Goal: Transaction & Acquisition: Download file/media

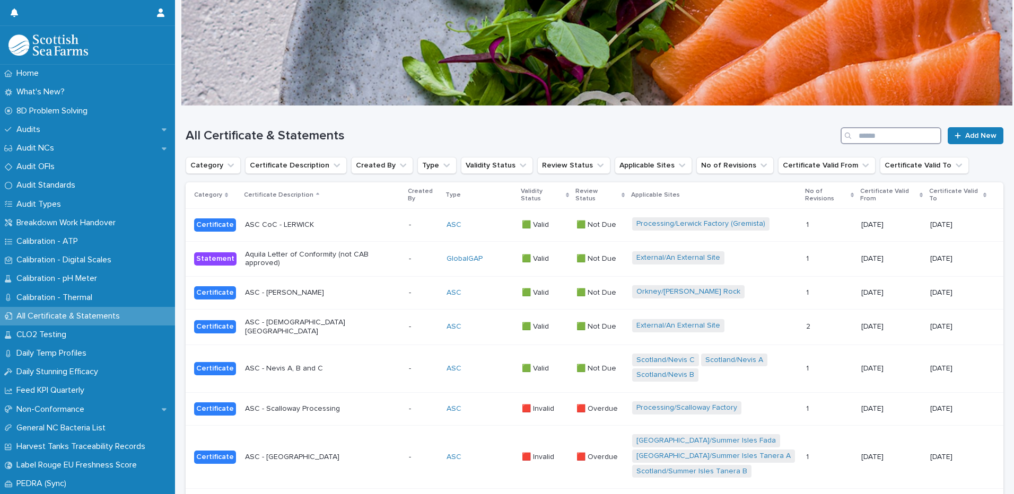
click at [884, 135] on input "Search" at bounding box center [890, 135] width 101 height 17
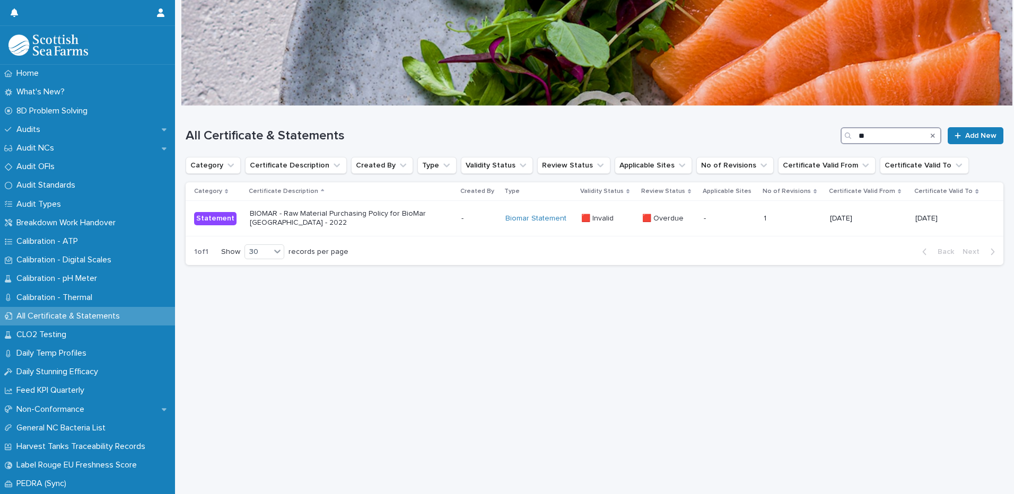
type input "*"
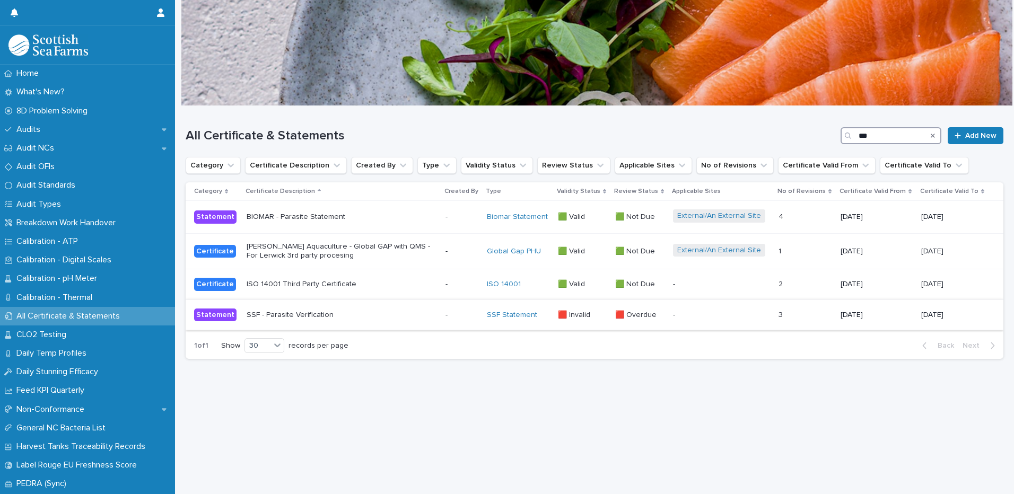
type input "***"
click at [317, 314] on p "SSF - Parasite Verification" at bounding box center [340, 315] width 186 height 9
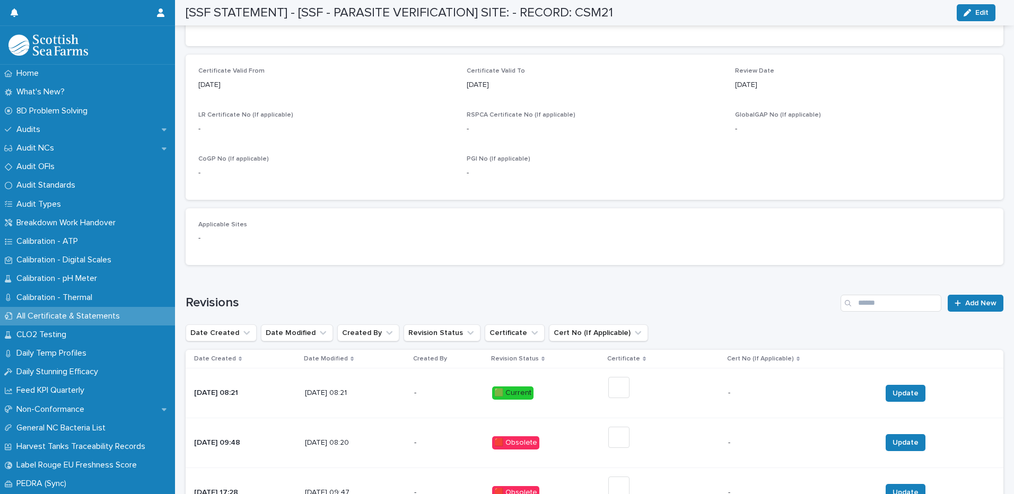
scroll to position [424, 0]
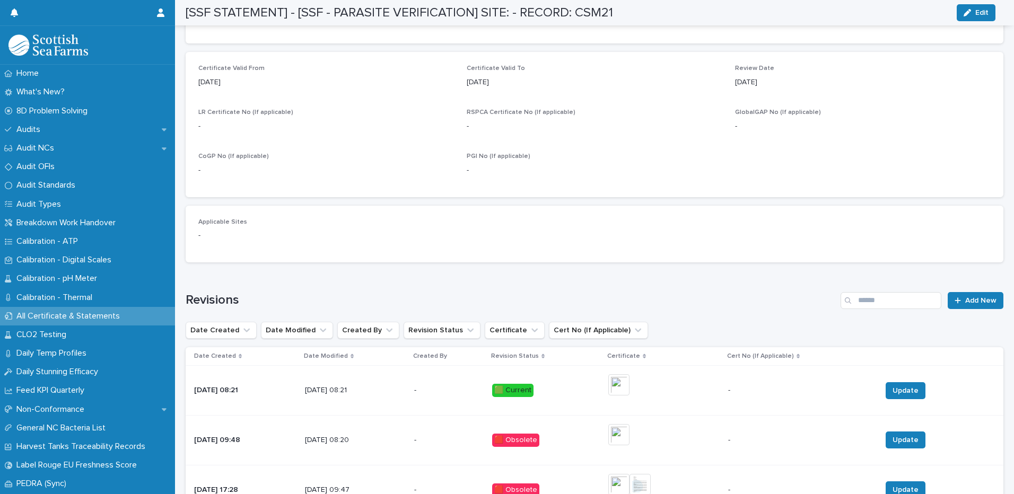
click at [229, 385] on div "10/10/2024 08:21" at bounding box center [245, 389] width 102 height 11
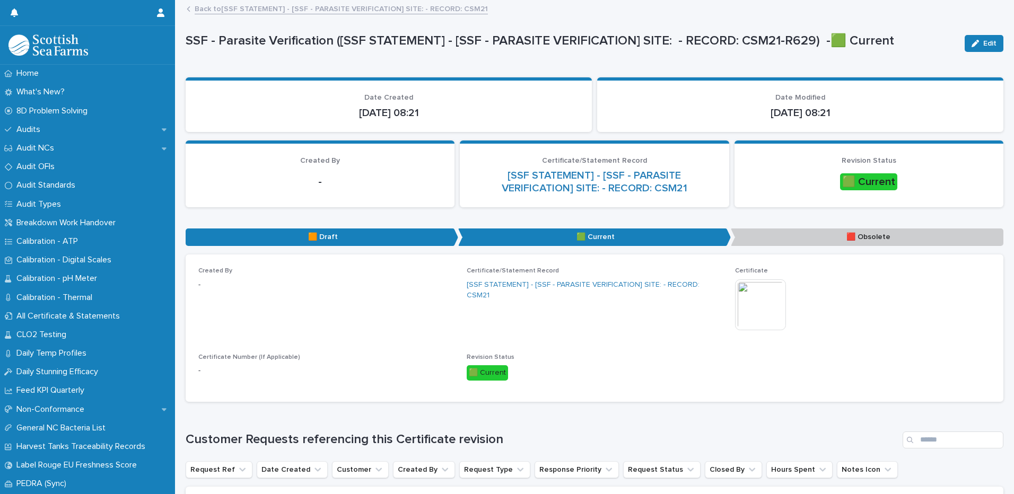
click at [757, 302] on img at bounding box center [760, 304] width 51 height 51
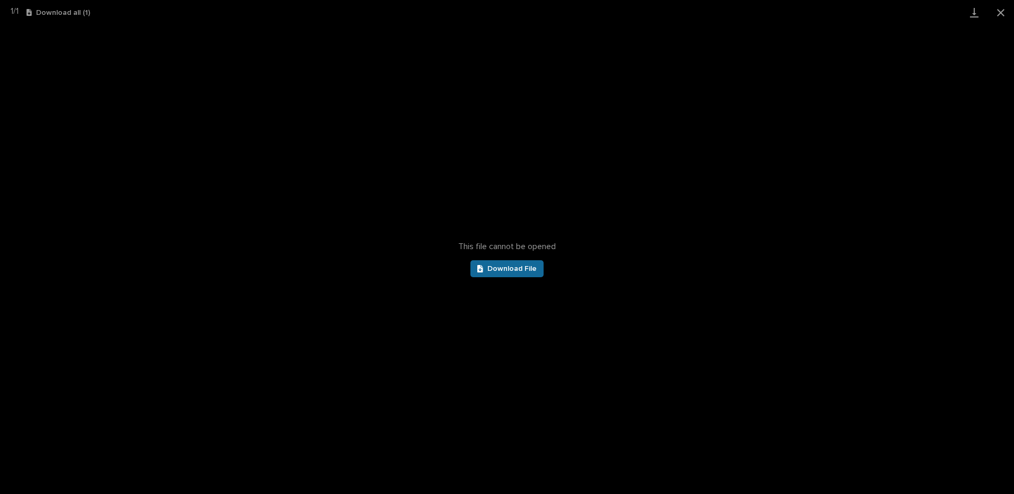
click at [512, 263] on link "Download File" at bounding box center [506, 268] width 73 height 17
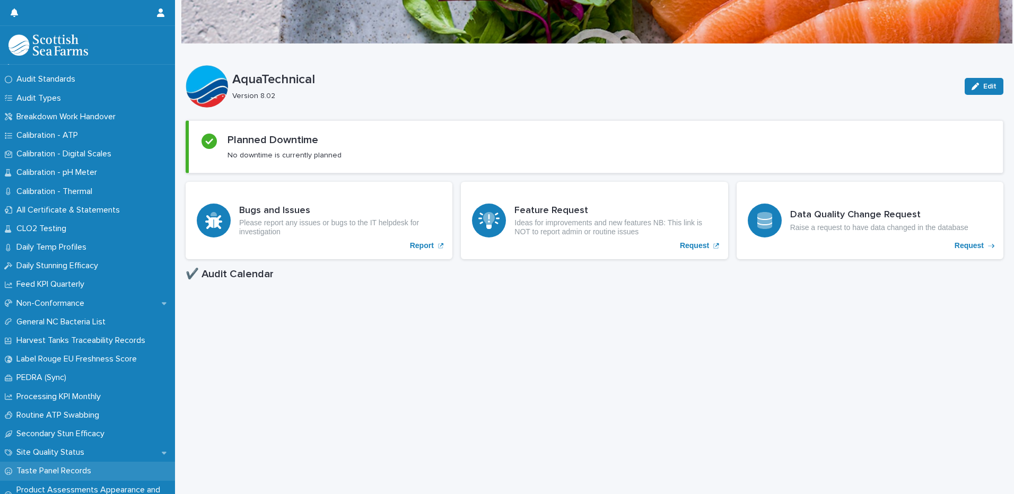
scroll to position [53, 0]
